Goal: Communication & Community: Answer question/provide support

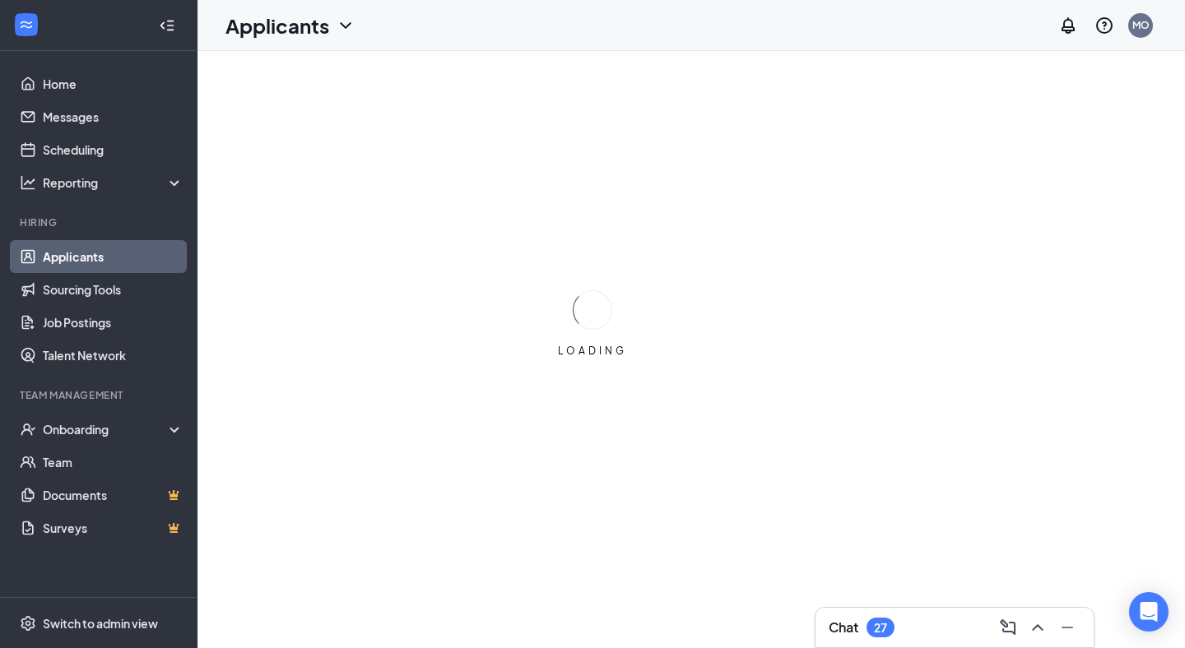
click at [875, 621] on div "27" at bounding box center [880, 628] width 13 height 14
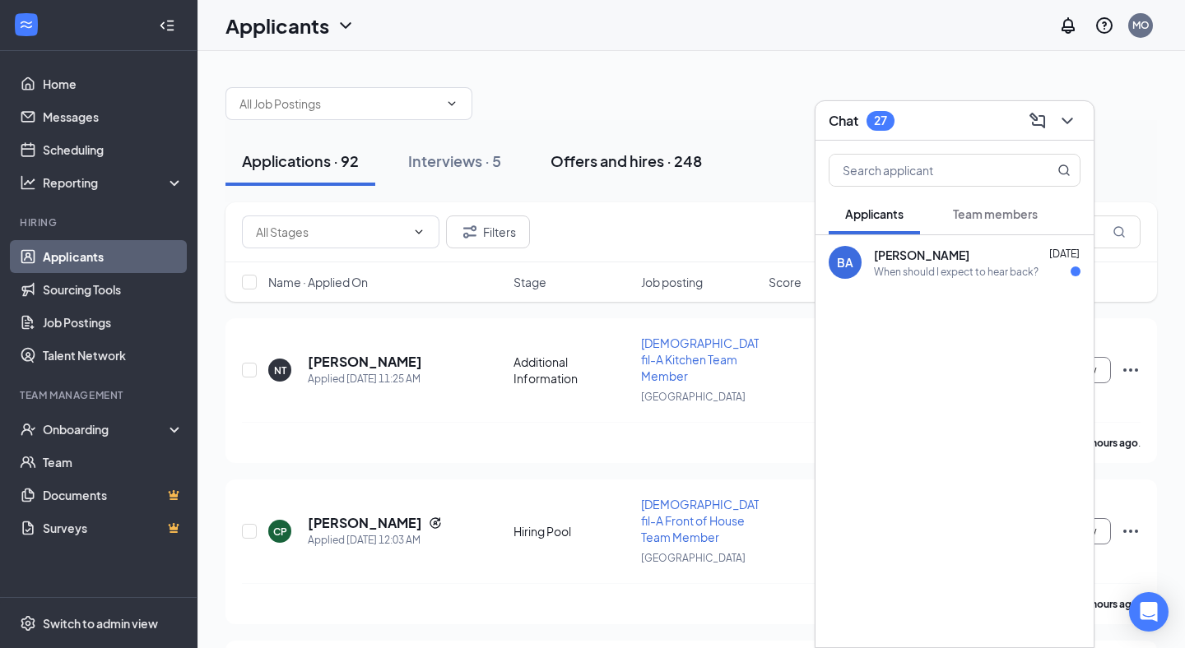
click at [638, 169] on div "Offers and hires · 248" at bounding box center [625, 161] width 151 height 21
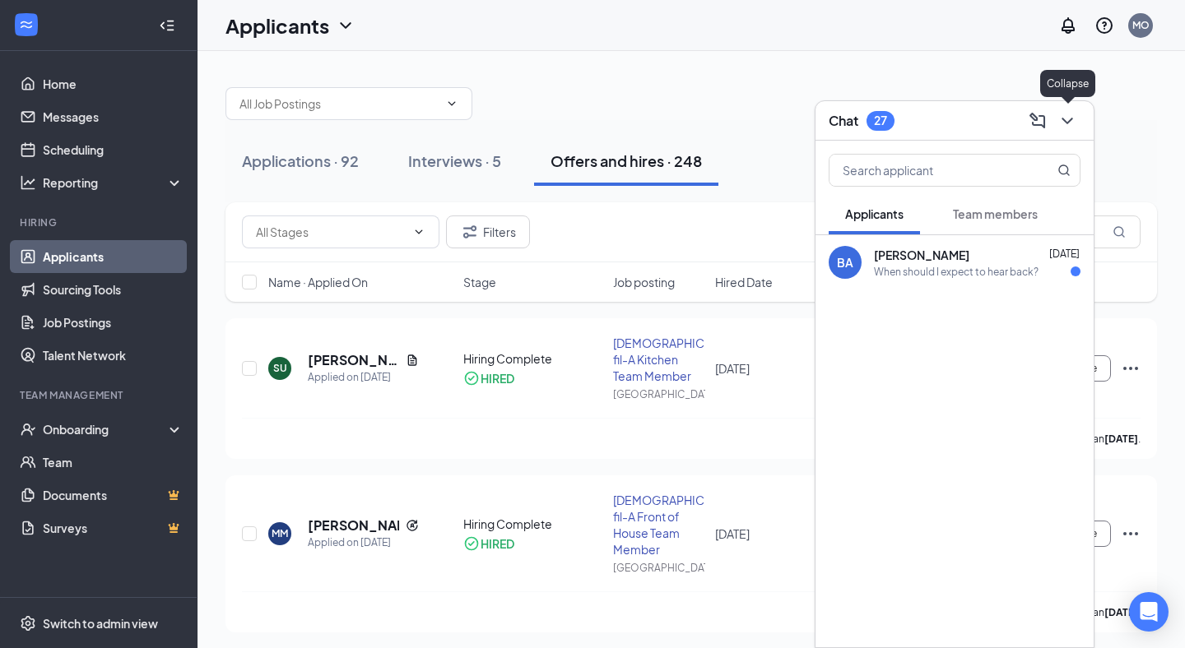
click at [1071, 118] on icon "ChevronDown" at bounding box center [1066, 121] width 11 height 7
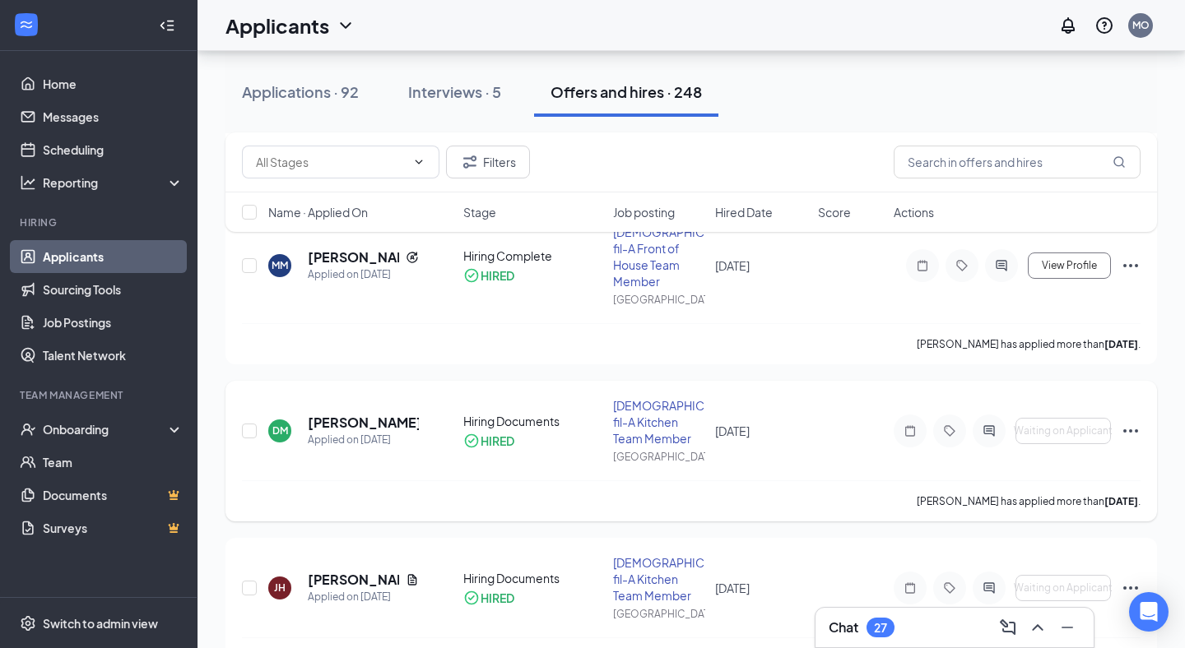
scroll to position [264, 0]
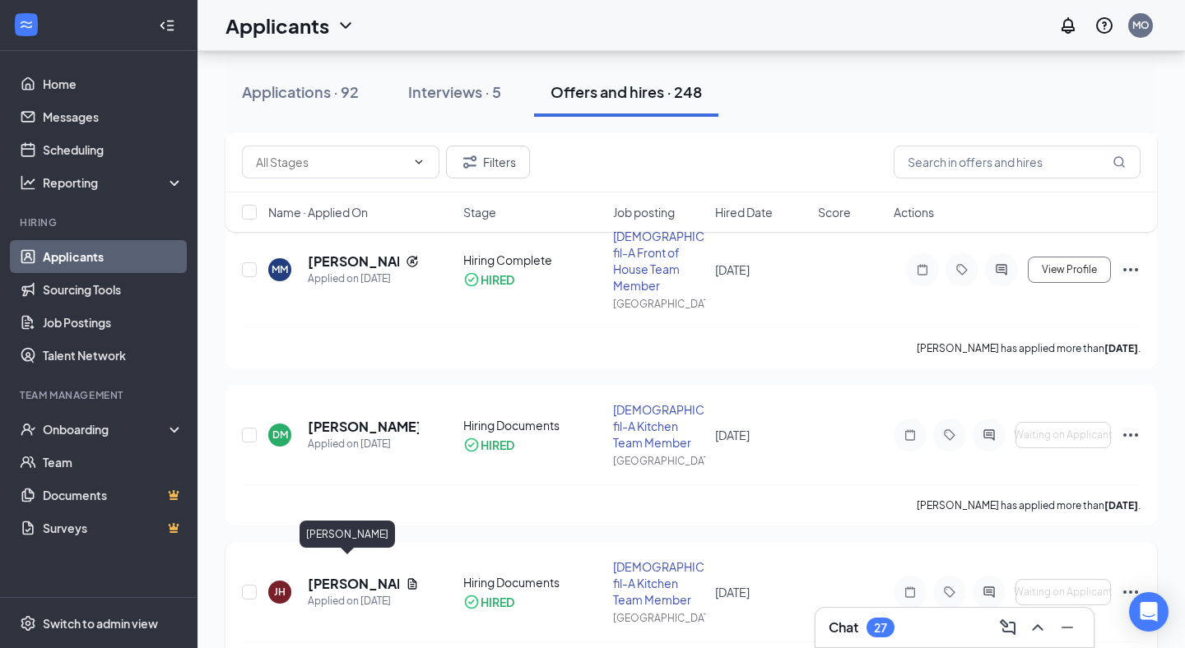
click at [340, 575] on h5 "[PERSON_NAME]" at bounding box center [353, 584] width 91 height 18
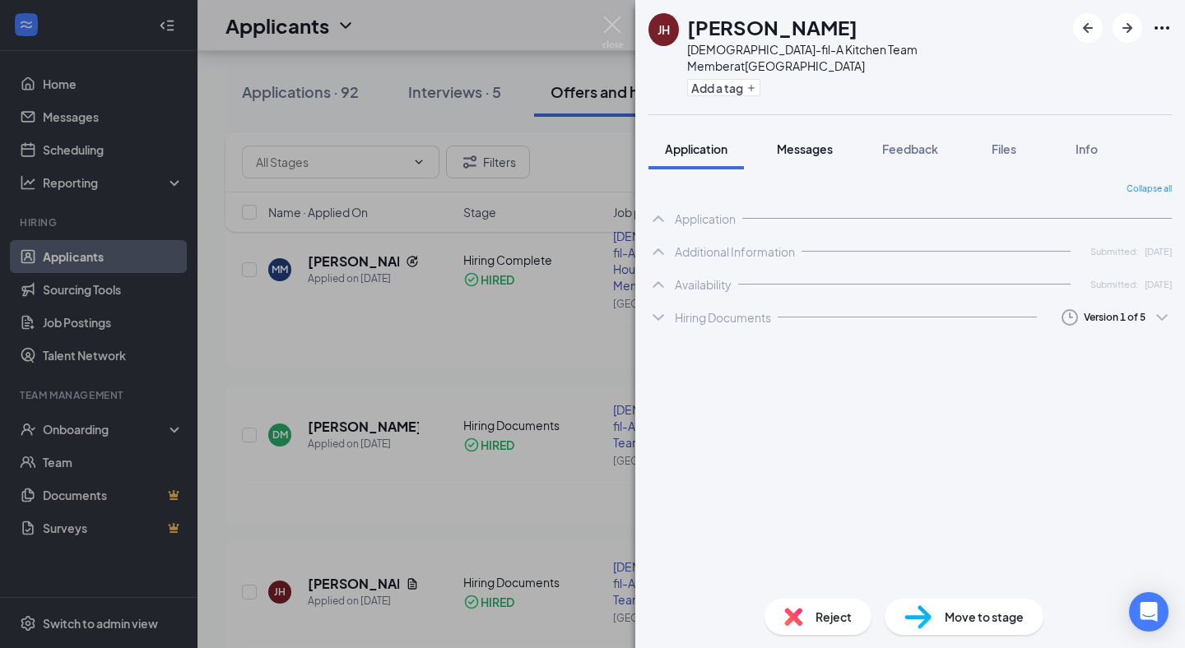
click at [804, 142] on span "Messages" at bounding box center [805, 149] width 56 height 15
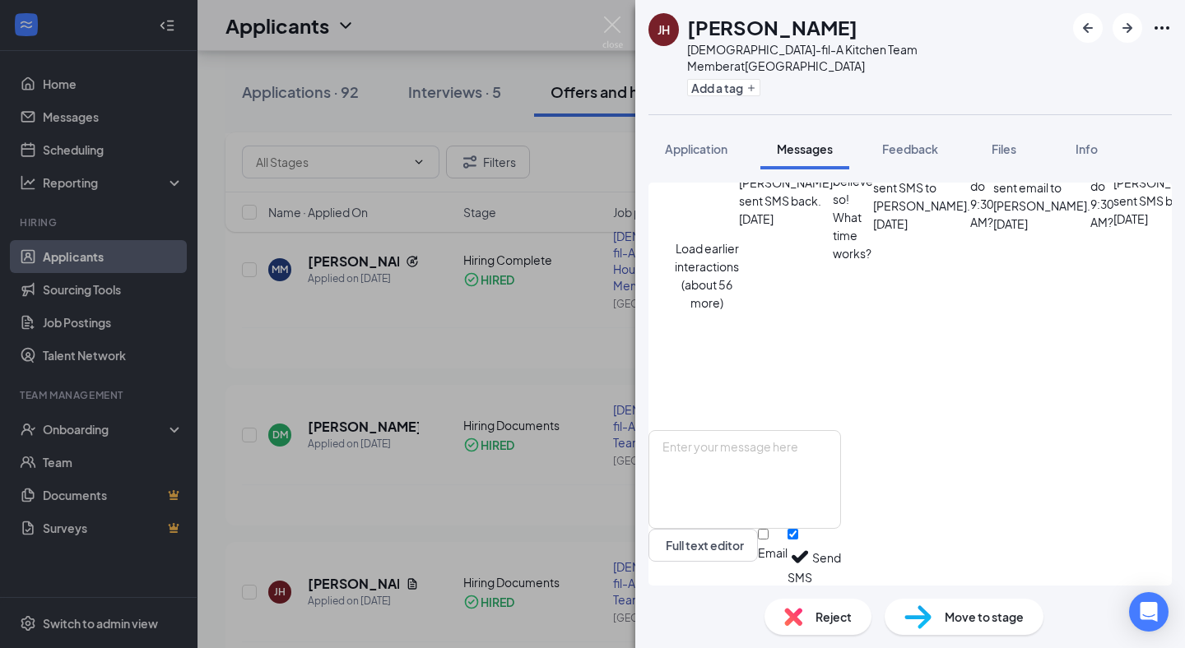
scroll to position [657, 0]
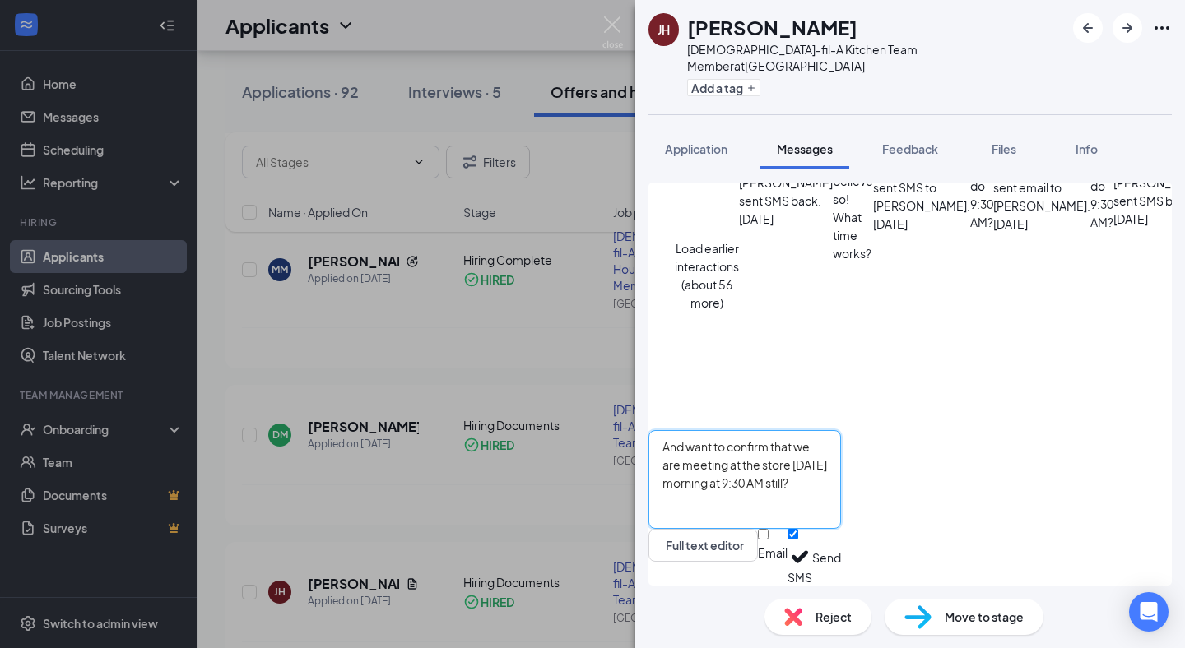
type textarea "And want to confirm that we are meeting at the store [DATE] morning at 9:30 AM …"
click at [841, 555] on button "Send" at bounding box center [826, 557] width 29 height 57
